Goal: Find specific page/section: Find specific page/section

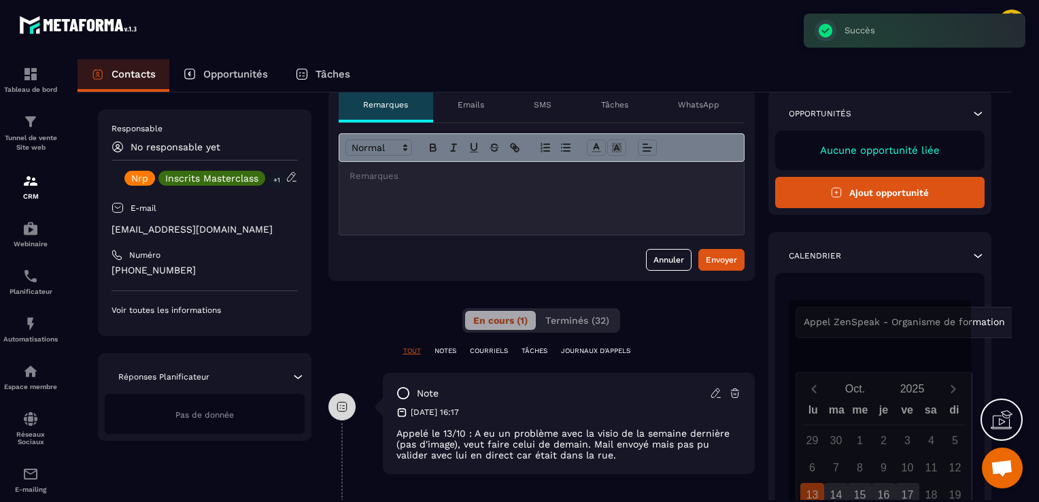
scroll to position [136, 0]
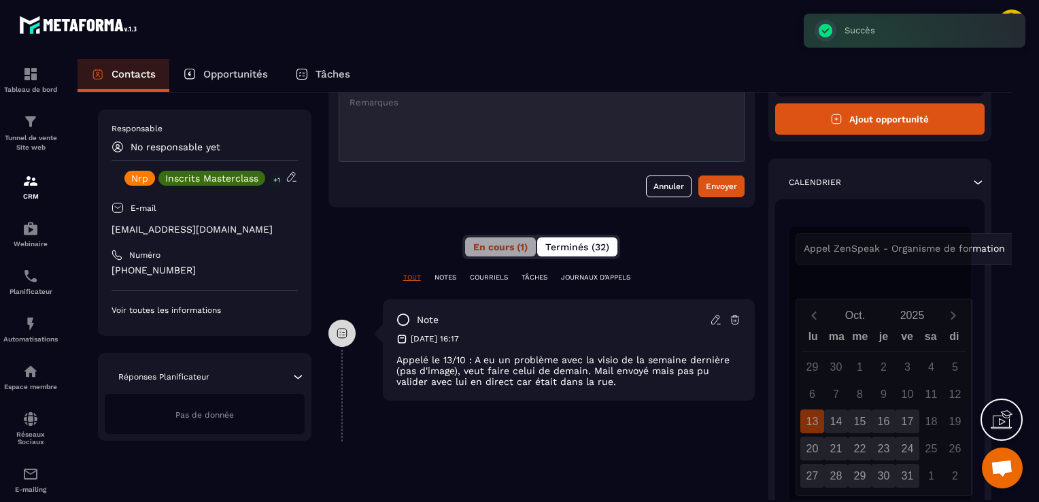
click at [563, 246] on span "Terminés (32)" at bounding box center [577, 246] width 64 height 11
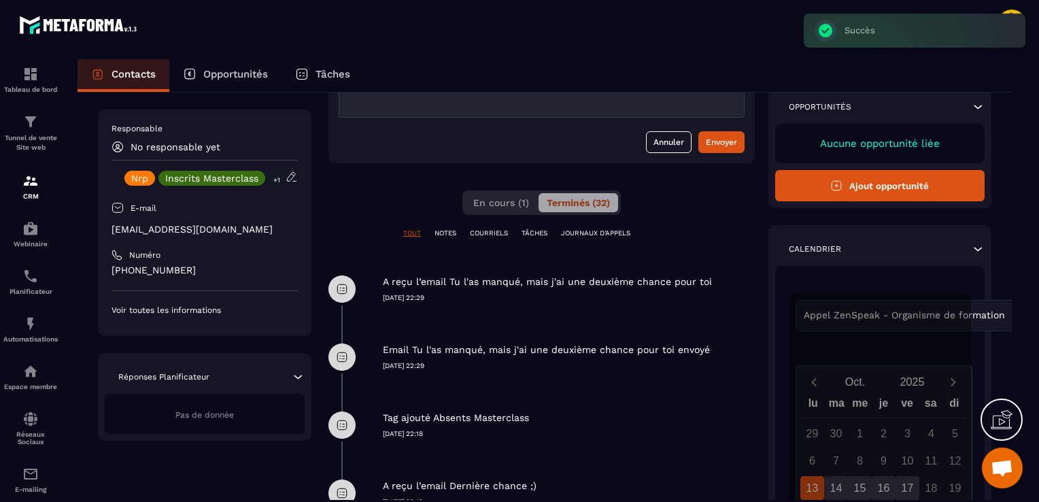
scroll to position [204, 0]
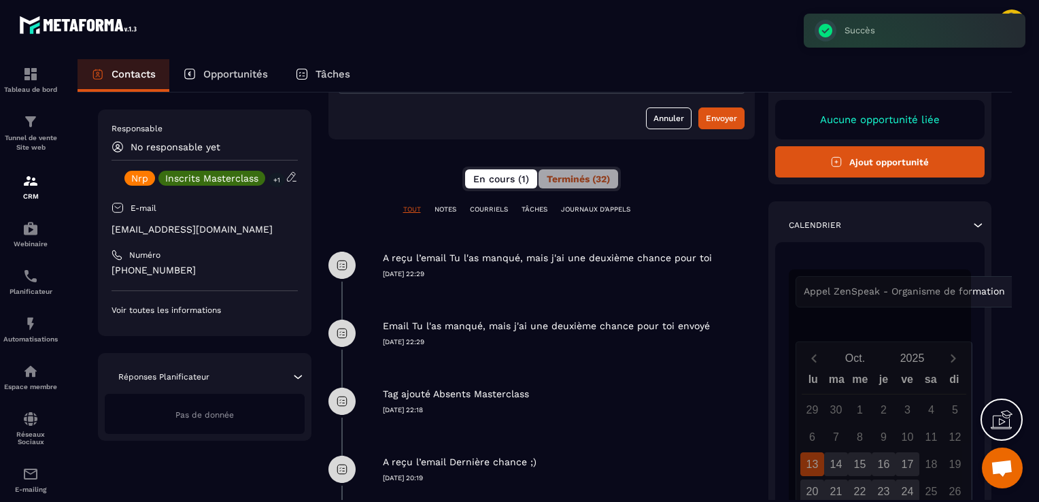
click at [479, 178] on span "En cours (1)" at bounding box center [501, 178] width 56 height 11
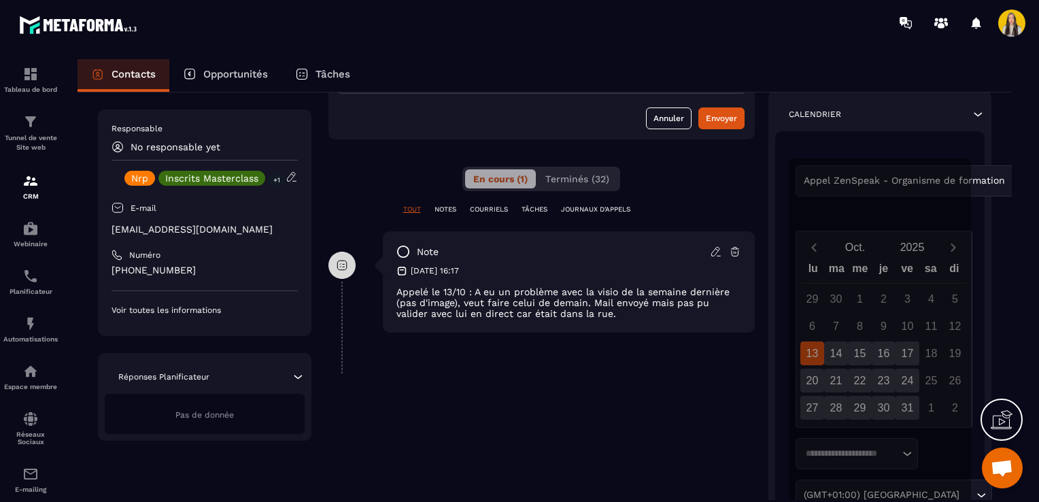
scroll to position [0, 0]
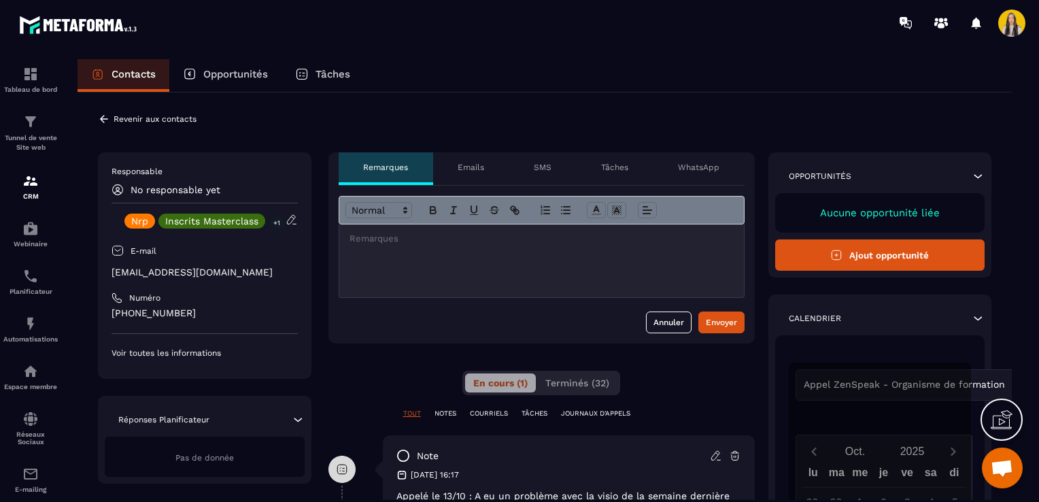
click at [98, 121] on icon at bounding box center [104, 119] width 12 height 12
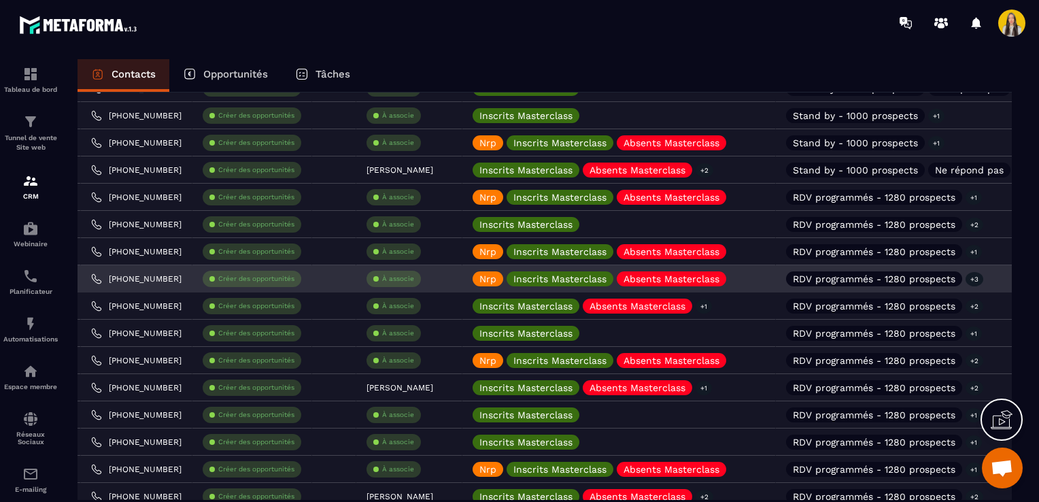
scroll to position [0, 233]
click at [740, 279] on icon at bounding box center [736, 278] width 5 height 5
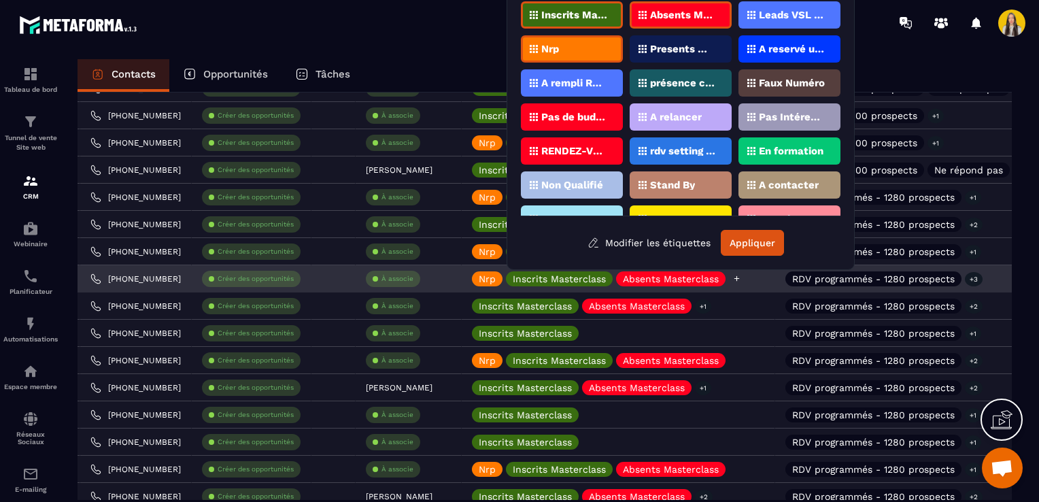
click at [729, 284] on div "Nrp Inscrits Masterclass Absents Masterclass" at bounding box center [600, 278] width 257 height 15
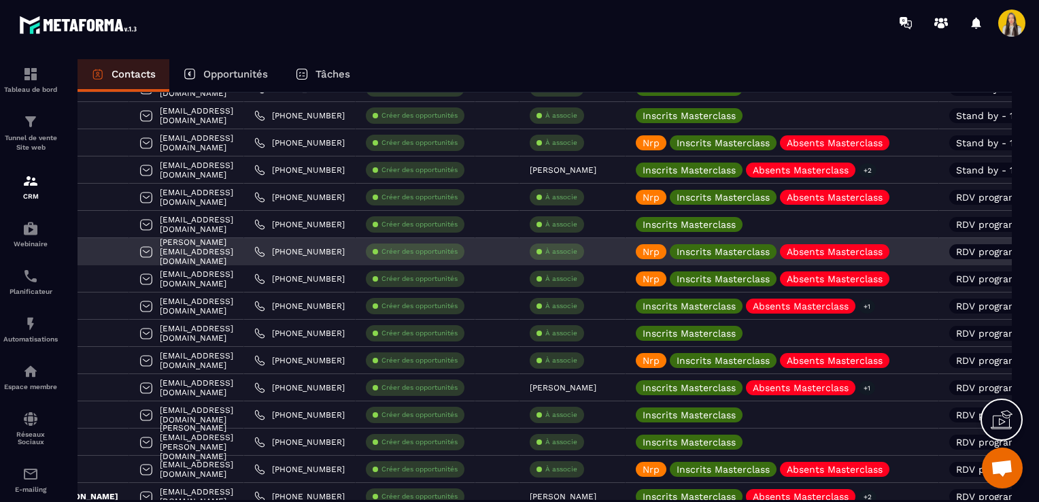
scroll to position [0, 0]
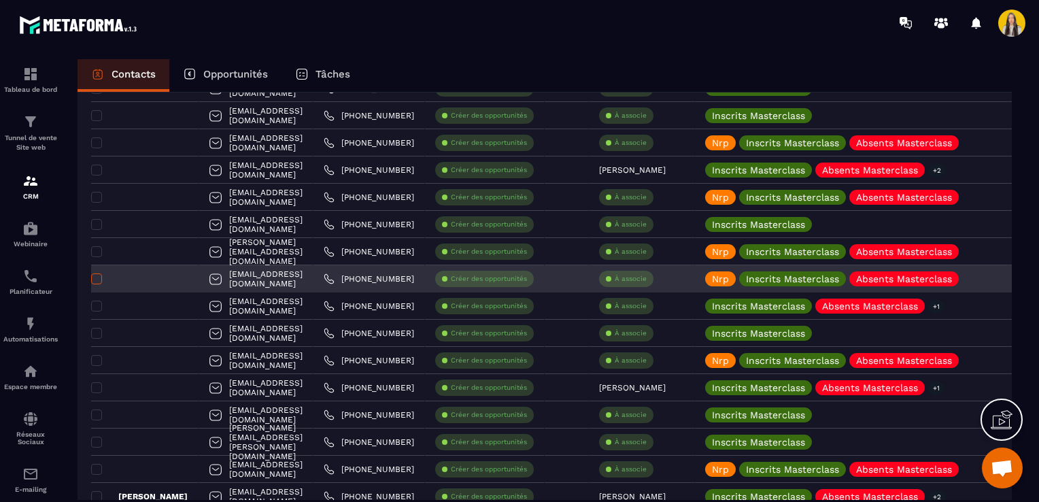
click at [97, 277] on span at bounding box center [96, 278] width 11 height 11
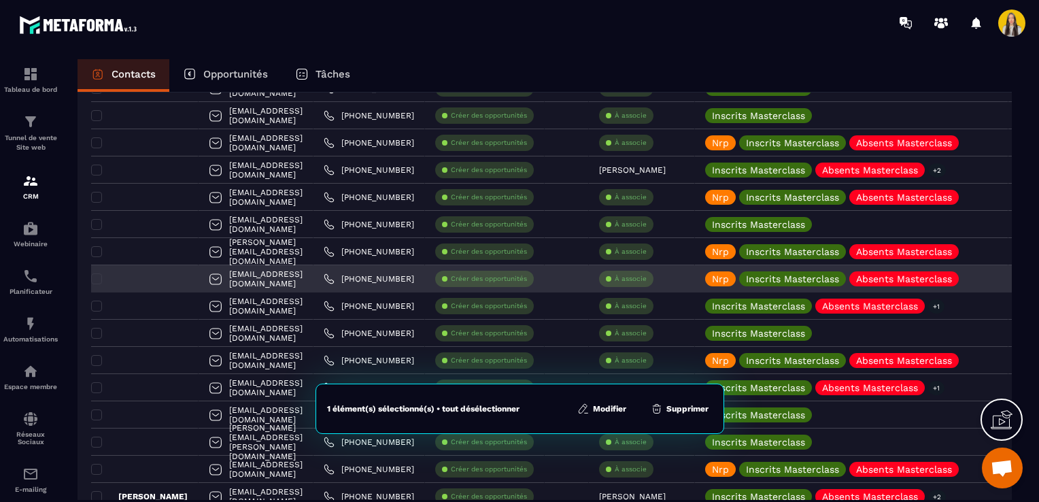
click at [163, 276] on div at bounding box center [144, 278] width 107 height 27
